Goal: Find specific page/section: Find specific page/section

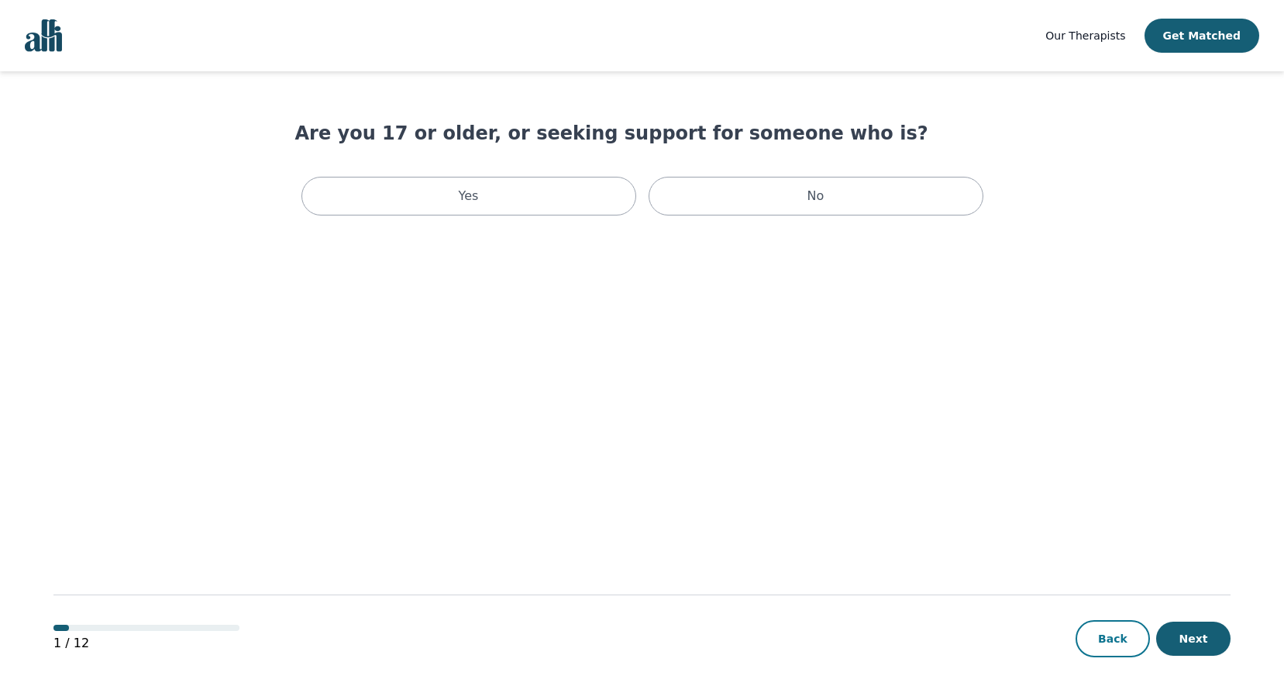
click at [1102, 641] on button "Back" at bounding box center [1112, 638] width 74 height 37
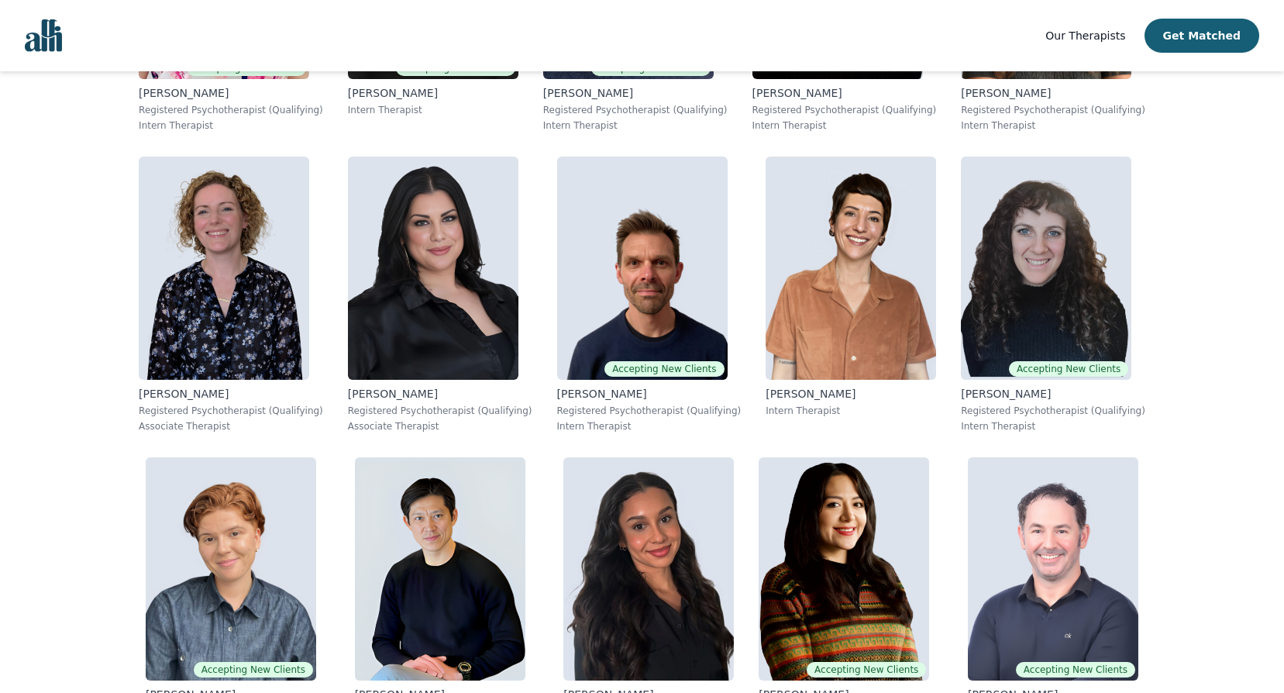
scroll to position [2665, 0]
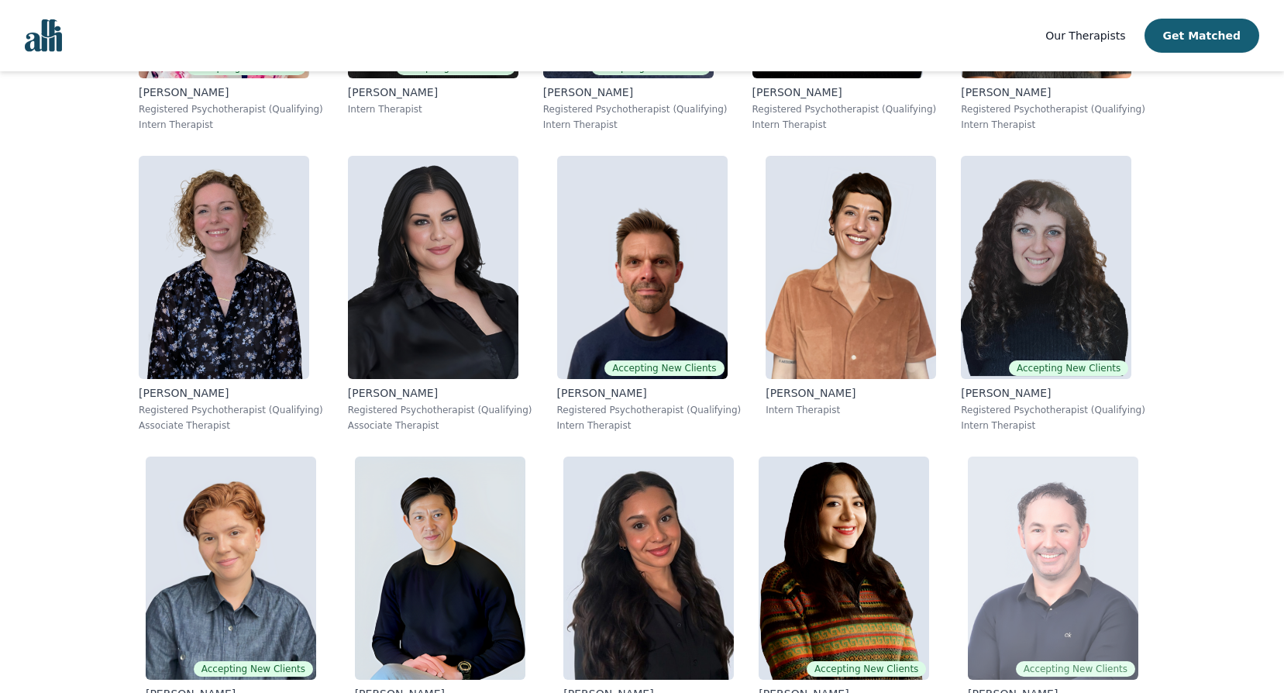
click at [968, 456] on img at bounding box center [1053, 567] width 170 height 223
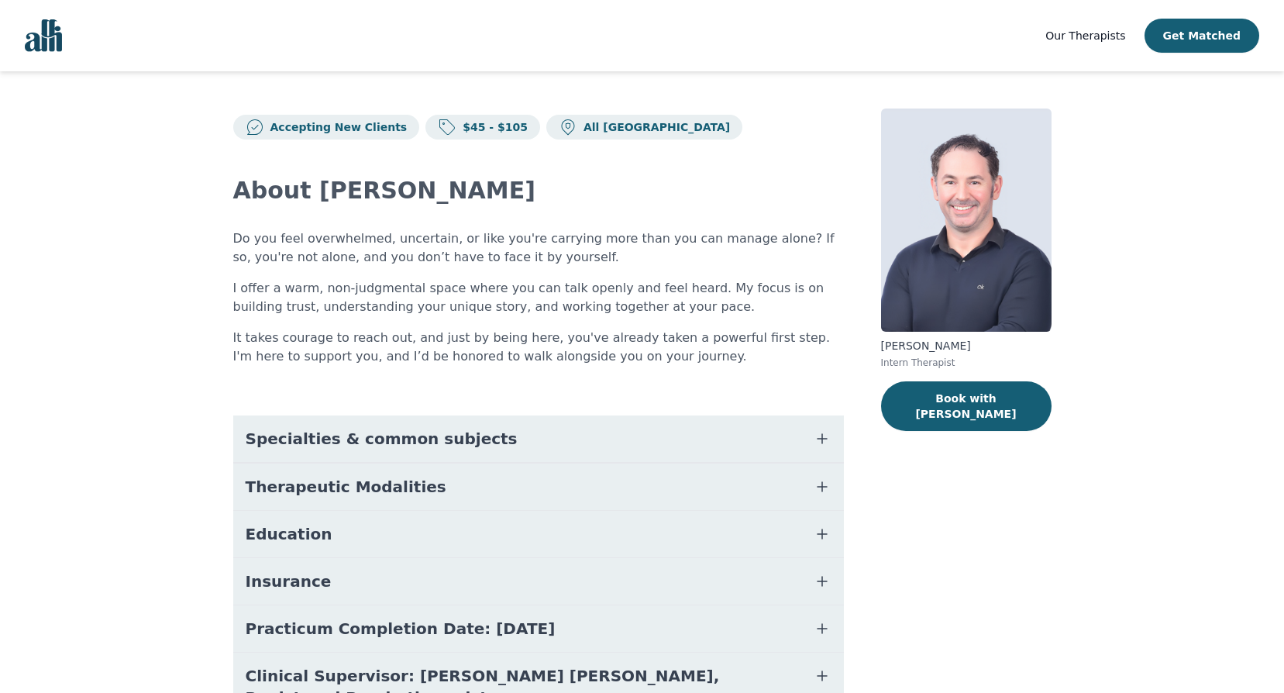
click at [278, 538] on span "Education" at bounding box center [289, 534] width 87 height 22
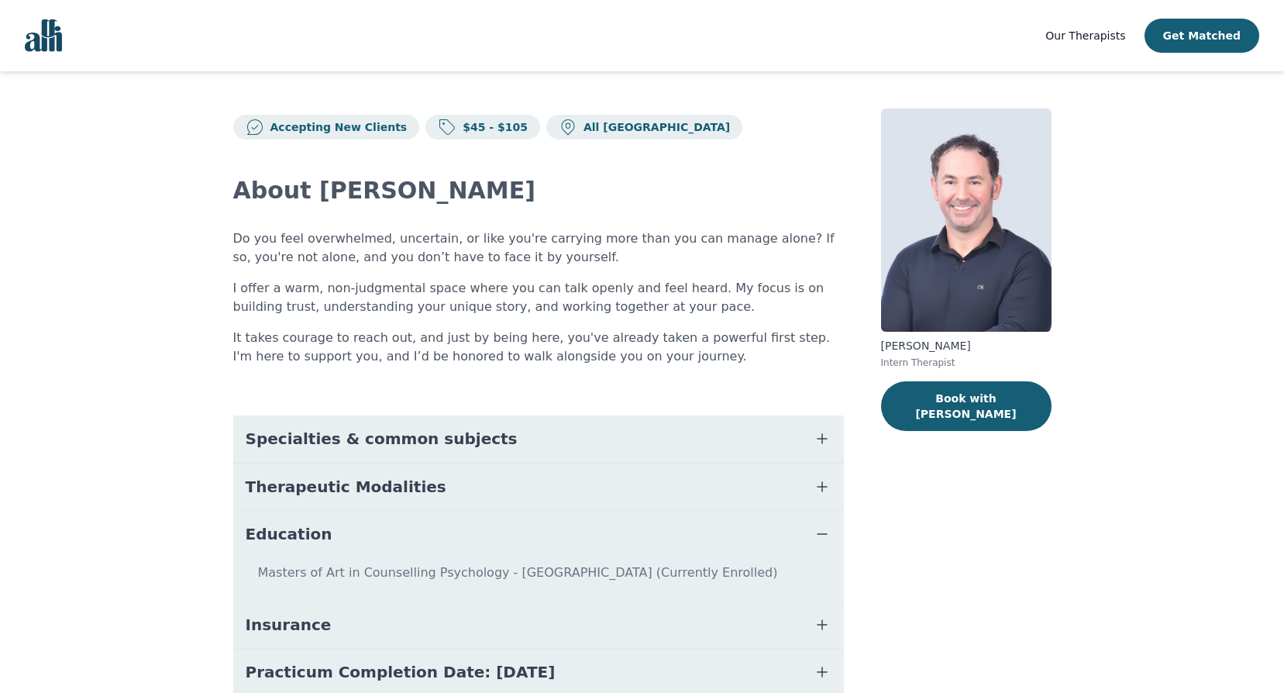
click at [370, 473] on button "Therapeutic Modalities" at bounding box center [538, 486] width 610 height 46
